Goal: Task Accomplishment & Management: Use online tool/utility

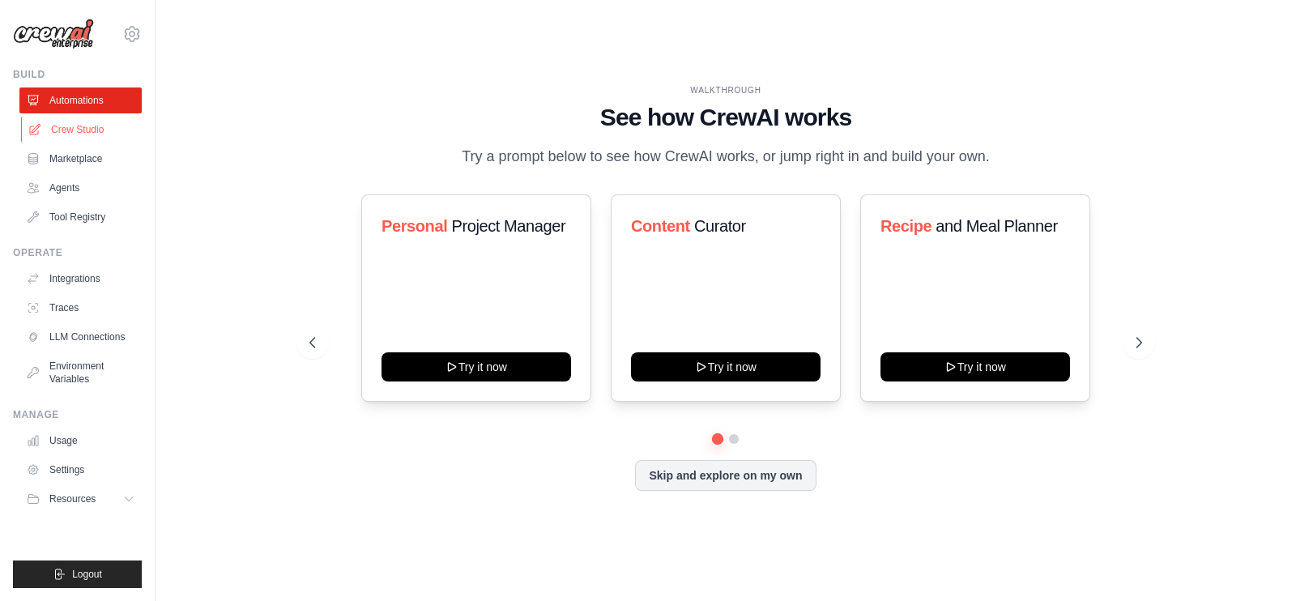
click at [74, 127] on link "Crew Studio" at bounding box center [82, 130] width 122 height 26
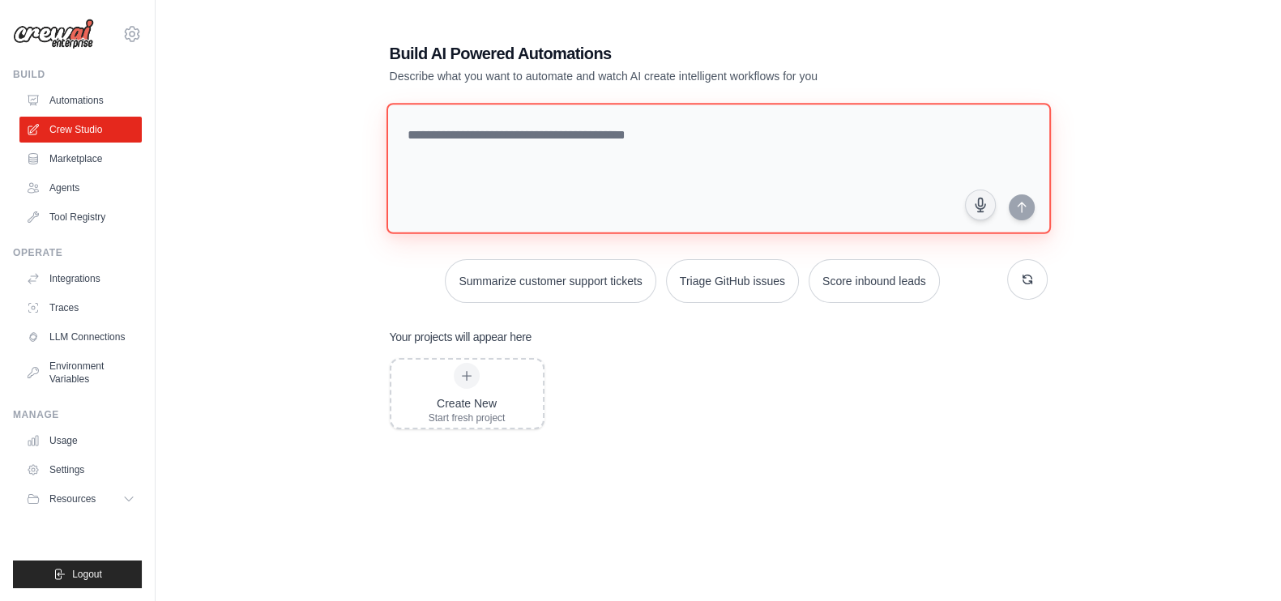
click at [442, 143] on textarea at bounding box center [718, 168] width 664 height 131
type textarea "**********"
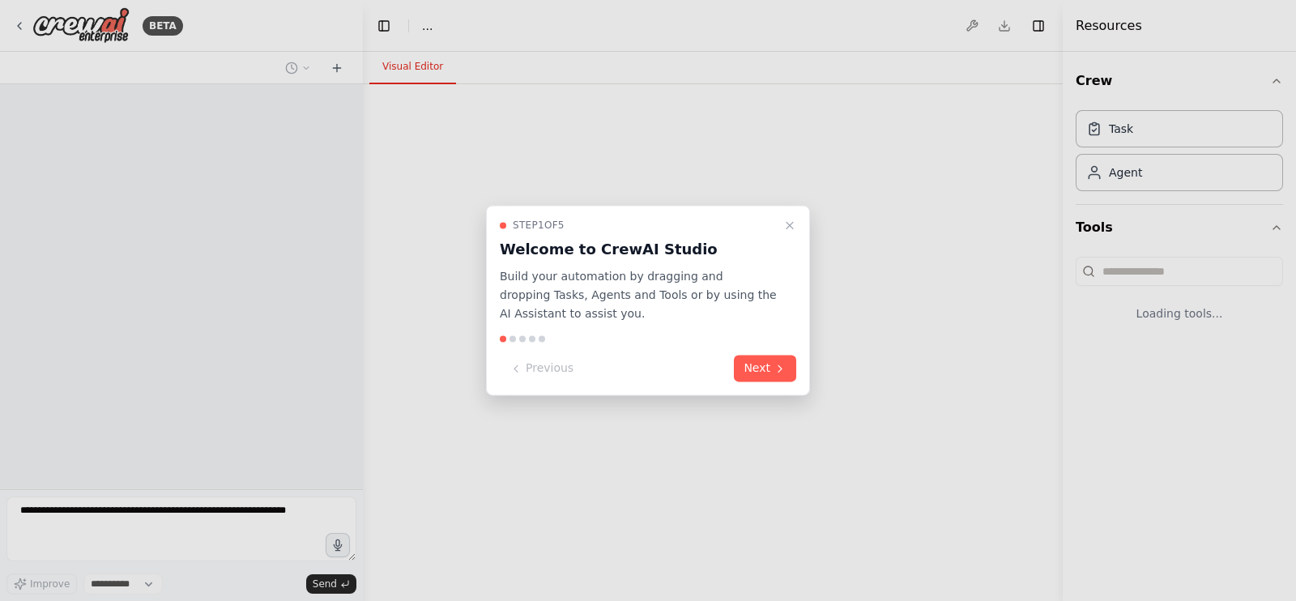
select select "****"
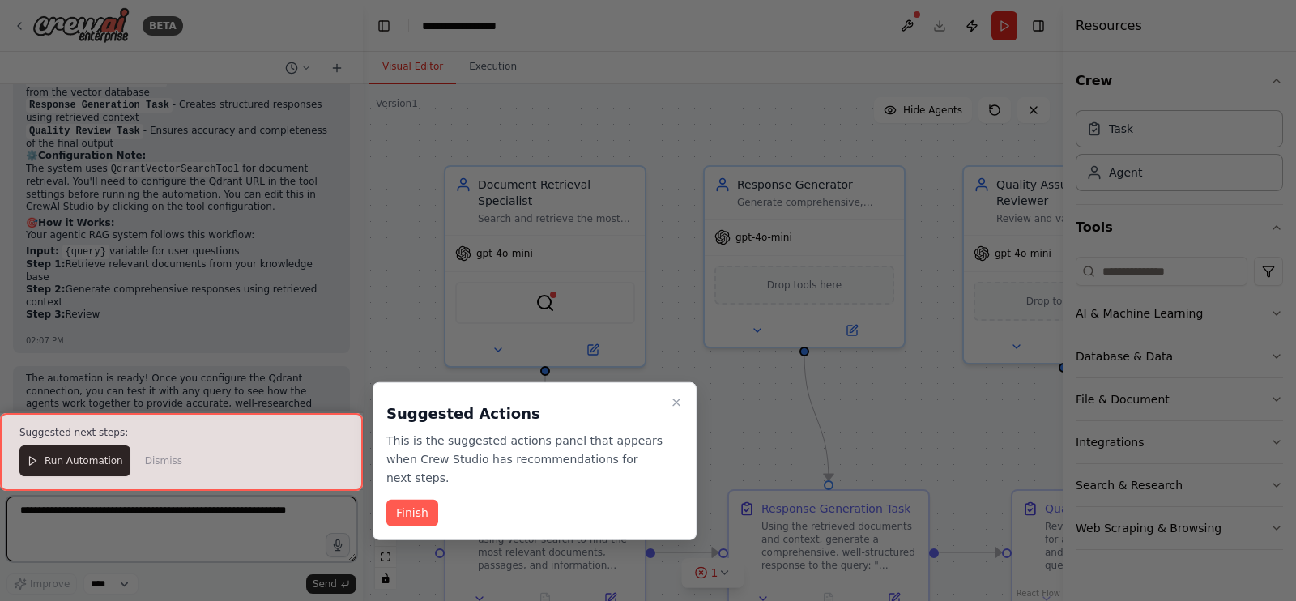
scroll to position [1201, 0]
click at [415, 500] on button "Finish" at bounding box center [412, 513] width 52 height 27
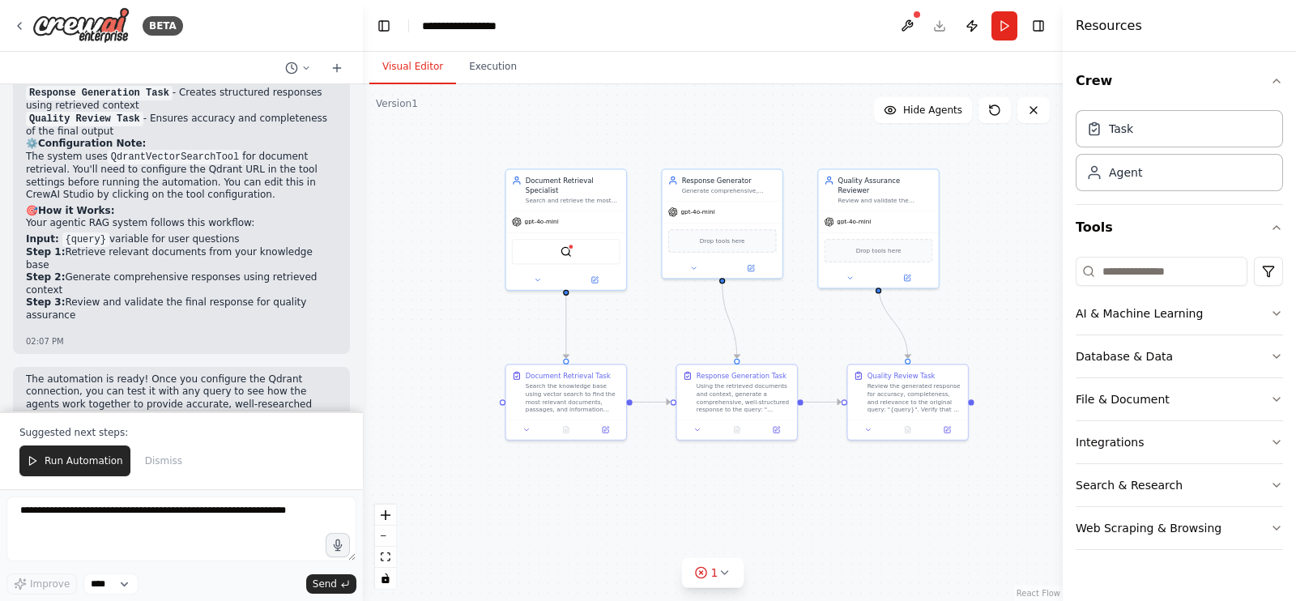
drag, startPoint x: 968, startPoint y: 401, endPoint x: 949, endPoint y: 305, distance: 98.2
click at [949, 305] on div ".deletable-edge-delete-btn { width: 20px; height: 20px; border: 0px solid #ffff…" at bounding box center [713, 342] width 700 height 517
click at [974, 23] on button "Publish" at bounding box center [972, 25] width 26 height 29
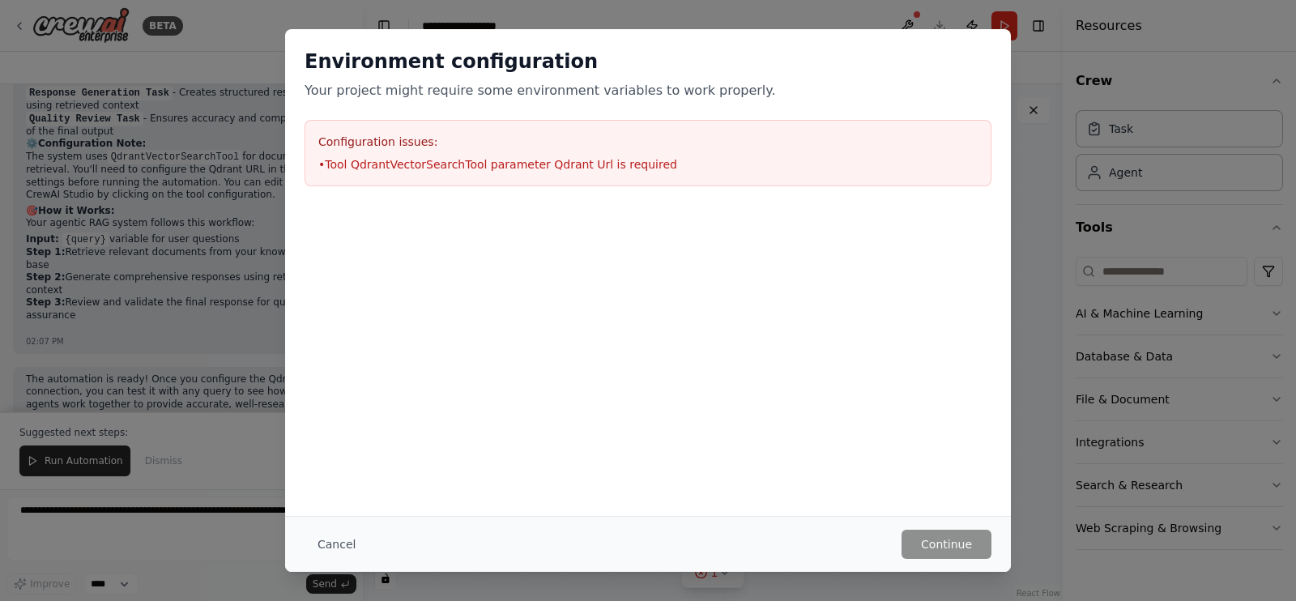
click at [606, 166] on li "• Tool QdrantVectorSearchTool parameter Qdrant Url is required" at bounding box center [647, 164] width 659 height 16
click at [338, 537] on button "Cancel" at bounding box center [337, 544] width 64 height 29
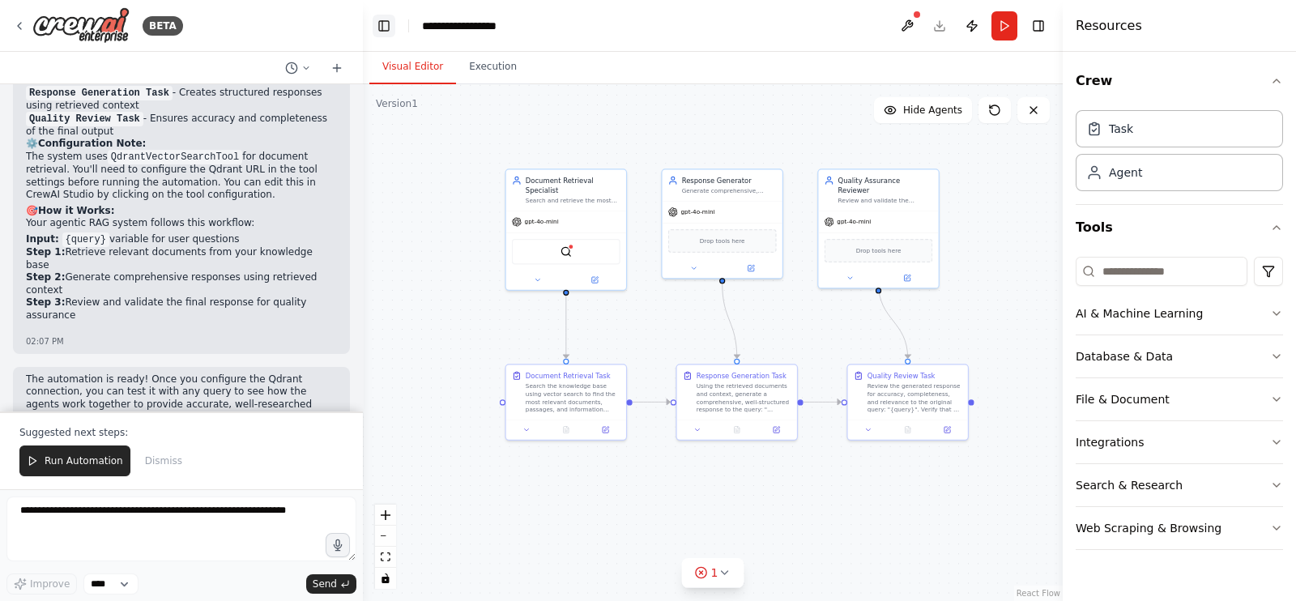
click at [385, 32] on button "Toggle Left Sidebar" at bounding box center [384, 26] width 23 height 23
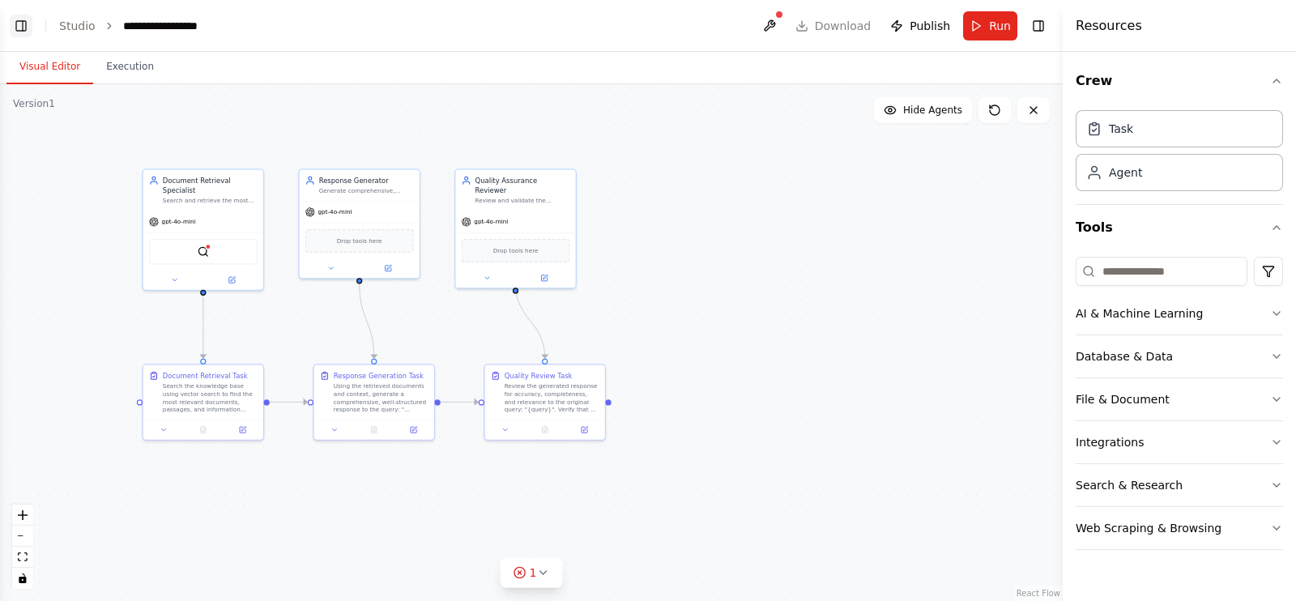
click at [20, 26] on button "Toggle Left Sidebar" at bounding box center [21, 26] width 23 height 23
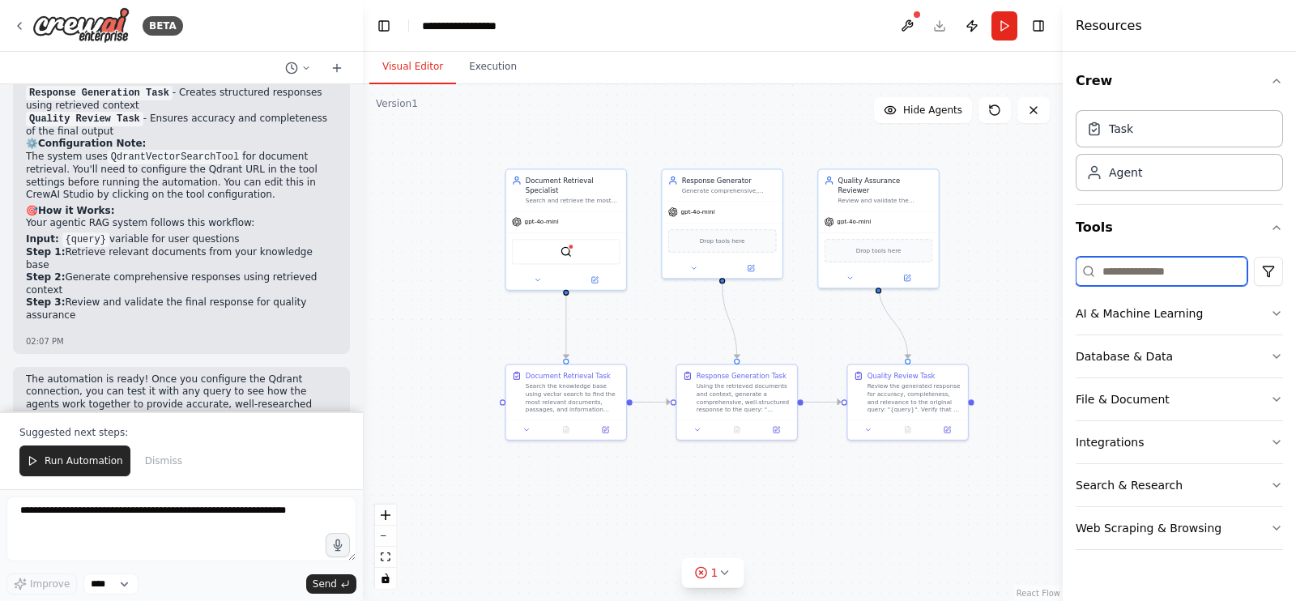
click at [1213, 267] on input at bounding box center [1162, 271] width 172 height 29
click at [968, 21] on button "Publish" at bounding box center [972, 25] width 26 height 29
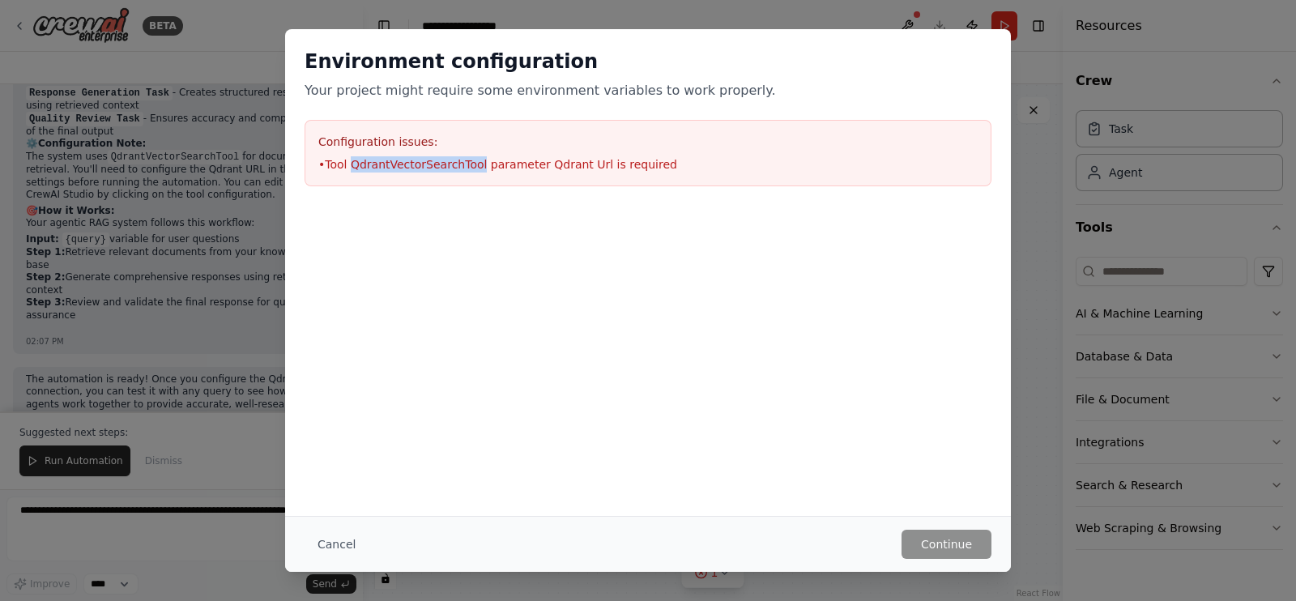
drag, startPoint x: 349, startPoint y: 168, endPoint x: 471, endPoint y: 169, distance: 122.3
click at [471, 169] on li "• Tool QdrantVectorSearchTool parameter Qdrant Url is required" at bounding box center [647, 164] width 659 height 16
copy li "QdrantVectorSearchTool"
click at [1038, 231] on div "Environment configuration Your project might require some environment variables…" at bounding box center [648, 300] width 1296 height 601
click at [348, 540] on button "Cancel" at bounding box center [337, 544] width 64 height 29
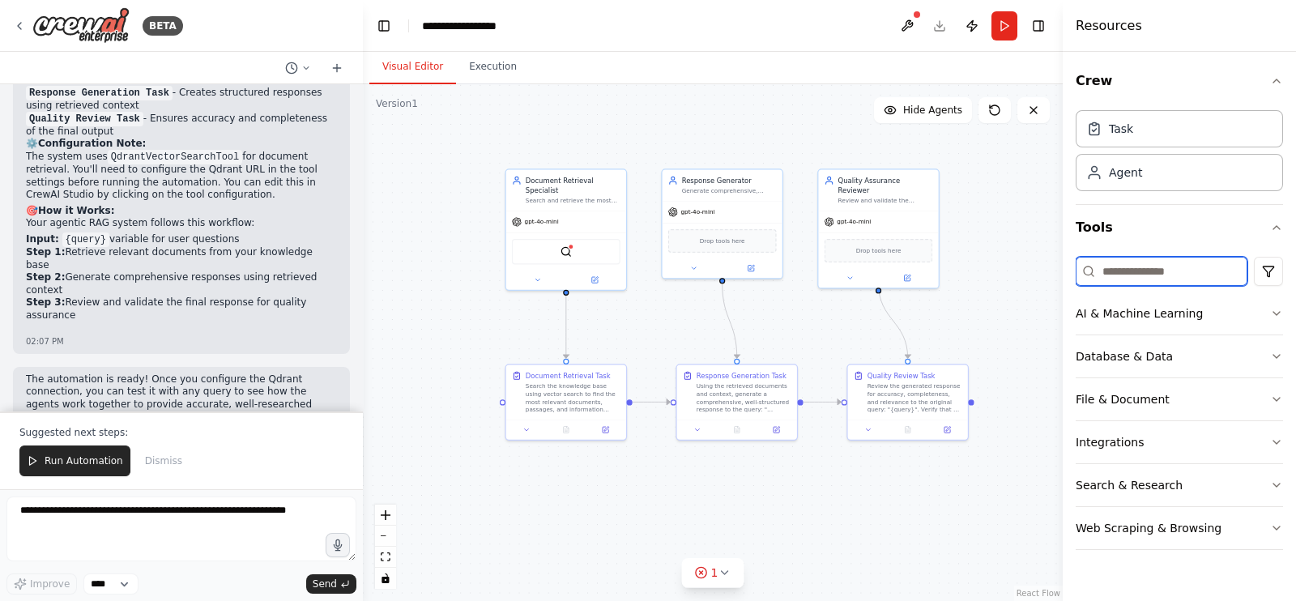
click at [1163, 279] on input at bounding box center [1162, 271] width 172 height 29
paste input "**********"
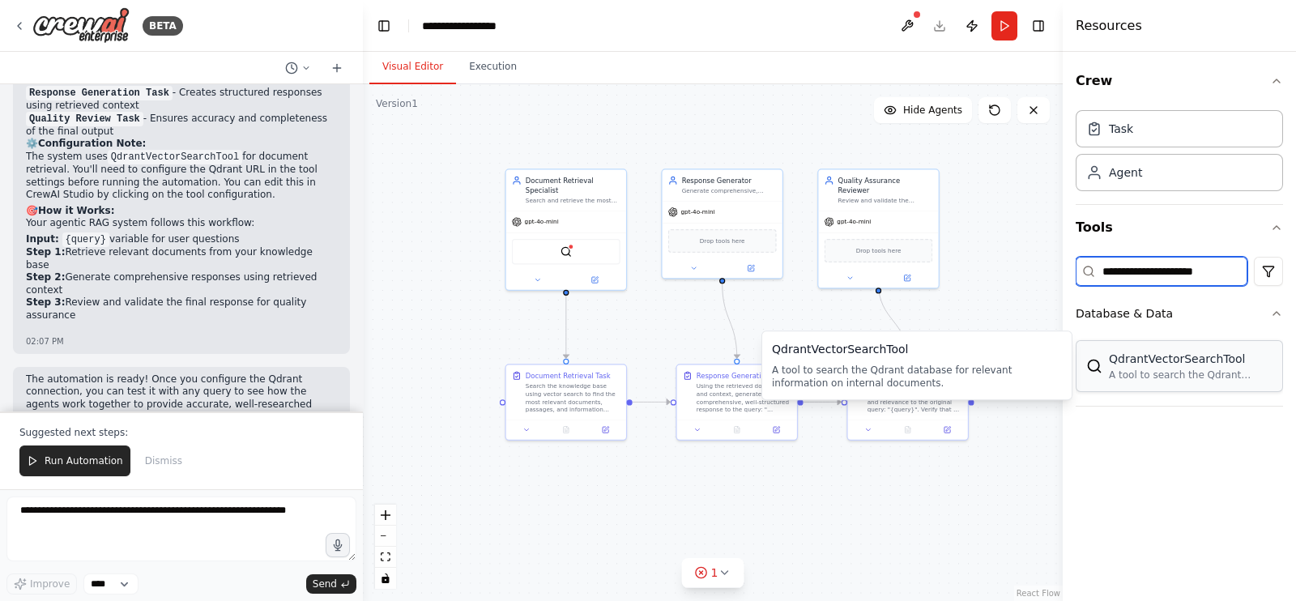
type input "**********"
click at [1163, 369] on div "A tool to search the Qdrant database for relevant information on internal docum…" at bounding box center [1191, 375] width 164 height 13
click at [1256, 370] on div "A tool to search the Qdrant database for relevant information on internal docum…" at bounding box center [1191, 375] width 164 height 13
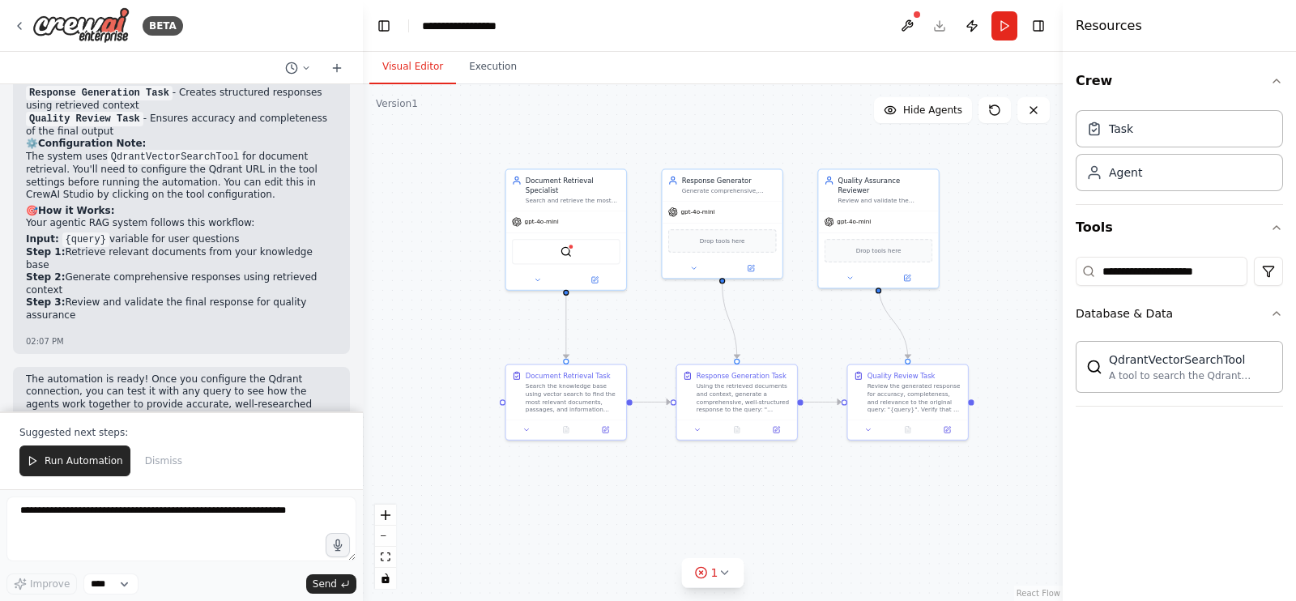
click at [1213, 393] on div "QdrantVectorSearchTool A tool to search the Qdrant database for relevant inform…" at bounding box center [1179, 370] width 207 height 71
click at [1035, 535] on div ".deletable-edge-delete-btn { width: 20px; height: 20px; border: 0px solid #ffff…" at bounding box center [713, 342] width 700 height 517
click at [726, 574] on icon at bounding box center [724, 572] width 13 height 13
click at [846, 531] on button at bounding box center [860, 531] width 28 height 19
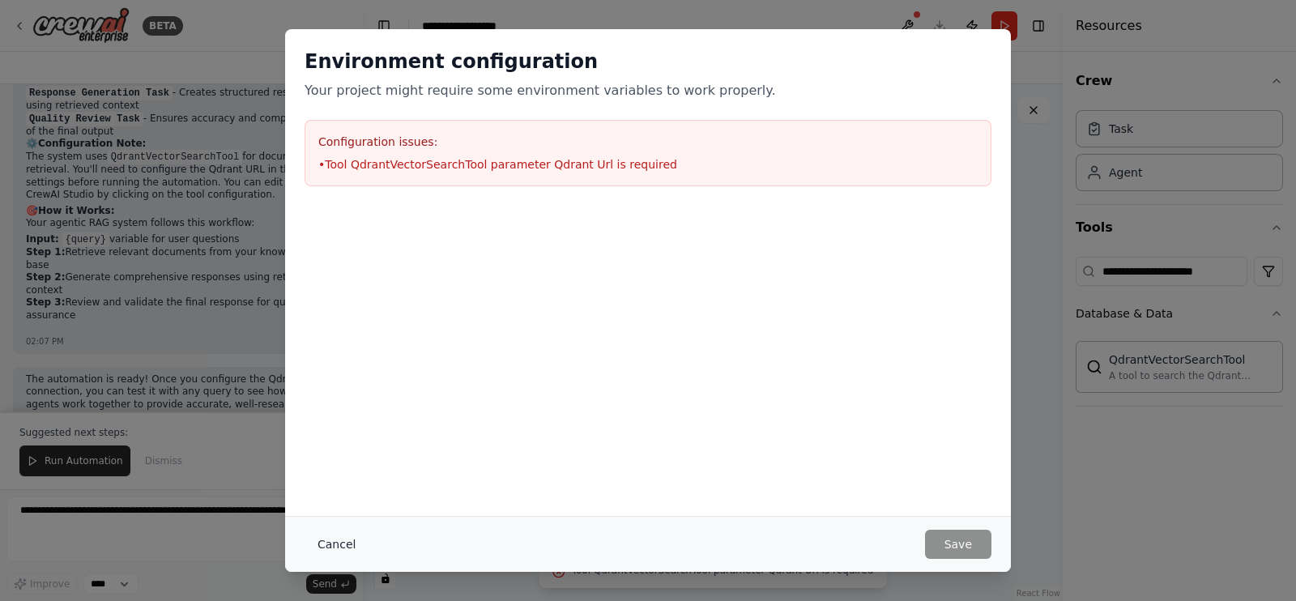
click at [344, 548] on button "Cancel" at bounding box center [337, 544] width 64 height 29
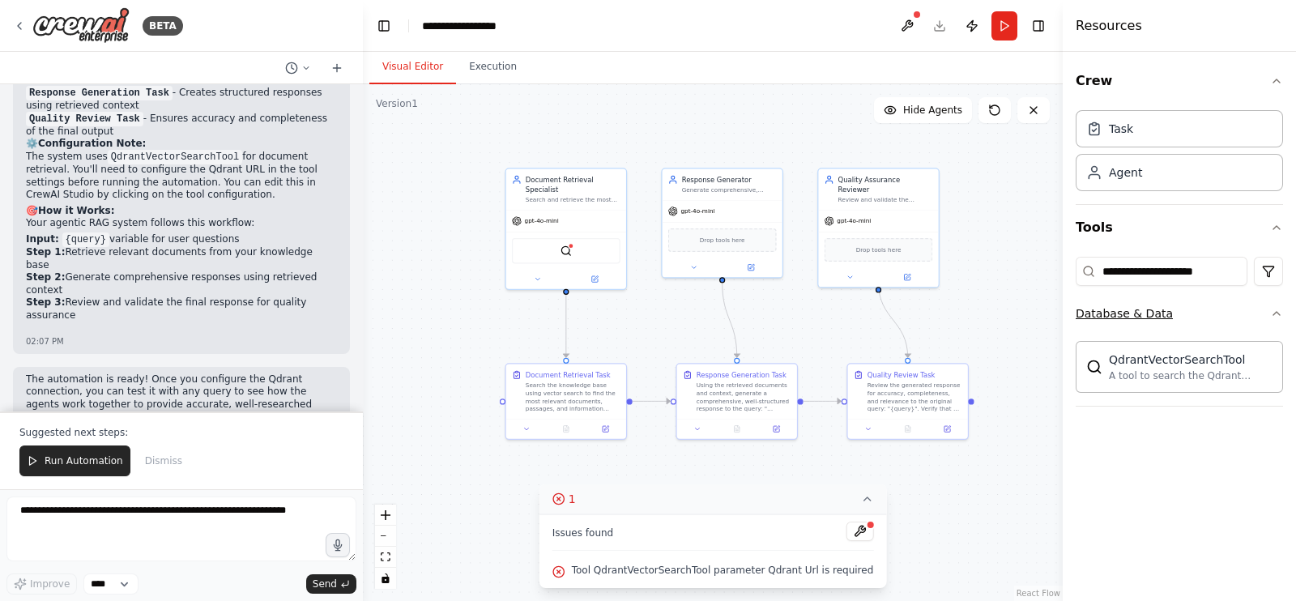
click at [1273, 310] on icon "button" at bounding box center [1276, 313] width 13 height 13
click at [1273, 312] on icon "button" at bounding box center [1276, 313] width 6 height 3
click at [1142, 313] on div "Database & Data" at bounding box center [1124, 313] width 97 height 16
click at [1095, 372] on img at bounding box center [1094, 366] width 16 height 16
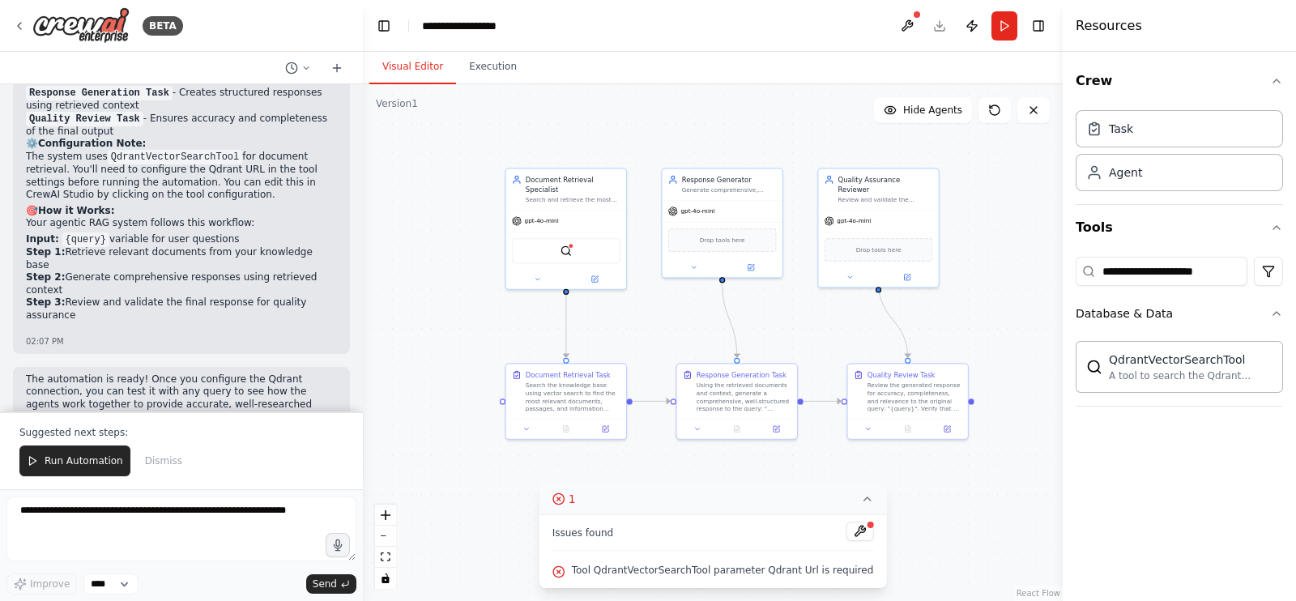
click at [846, 535] on button at bounding box center [860, 531] width 28 height 19
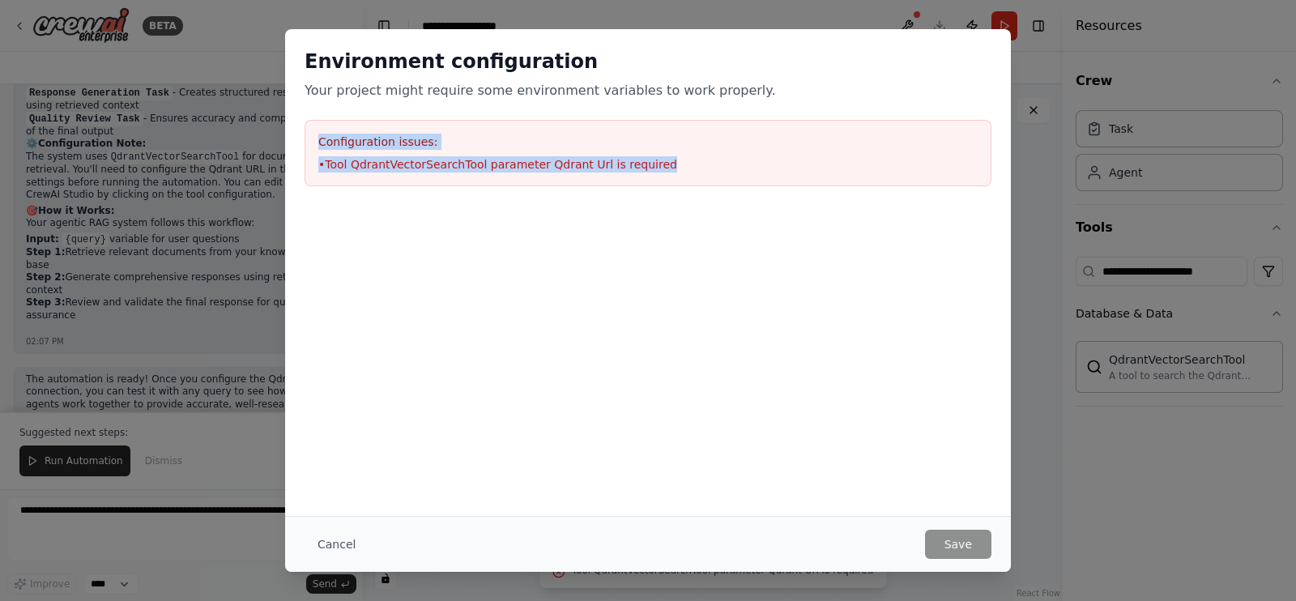
drag, startPoint x: 319, startPoint y: 142, endPoint x: 681, endPoint y: 179, distance: 364.0
click at [681, 179] on div "Configuration issues: • Tool QdrantVectorSearchTool parameter Qdrant Url is req…" at bounding box center [648, 153] width 687 height 66
copy div "Configuration issues: • Tool QdrantVectorSearchTool parameter Qdrant Url is req…"
